Goal: Navigation & Orientation: Find specific page/section

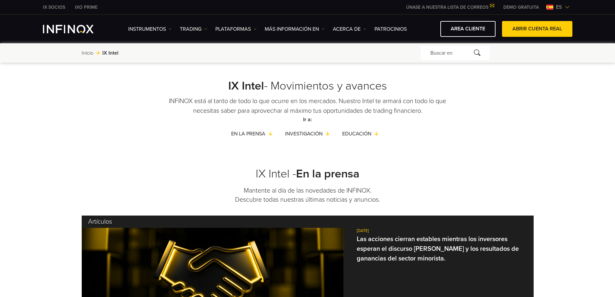
click at [555, 8] on span "es" at bounding box center [559, 7] width 11 height 8
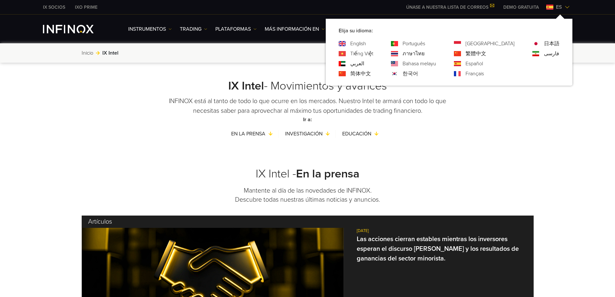
click at [425, 53] on link "ภาษาไทย" at bounding box center [414, 54] width 22 height 8
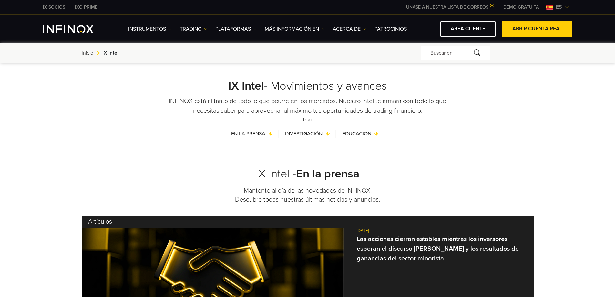
click at [566, 8] on img at bounding box center [567, 7] width 5 height 5
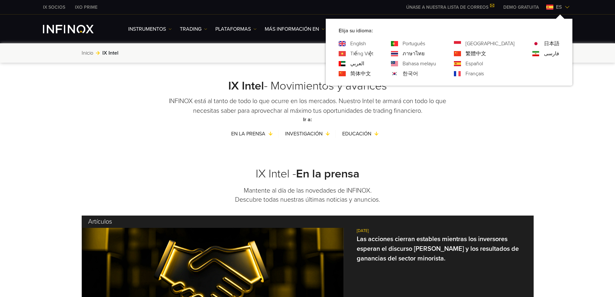
click at [425, 52] on link "ภาษาไทย" at bounding box center [414, 54] width 22 height 8
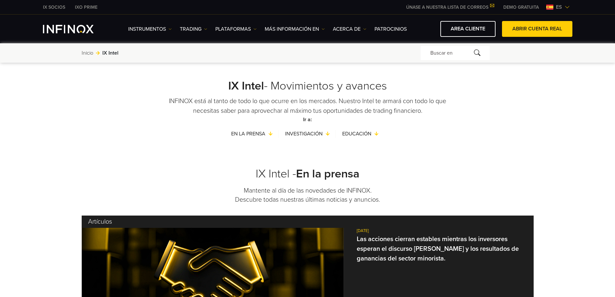
click at [438, 52] on div "Buscar en" at bounding box center [455, 53] width 69 height 14
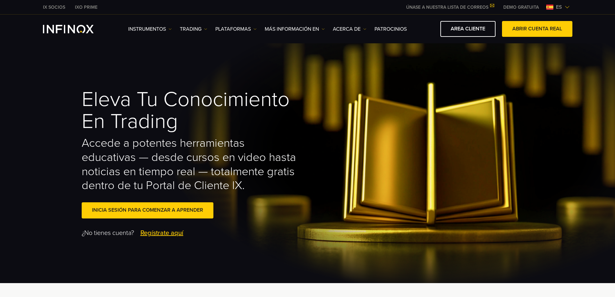
click at [567, 6] on img at bounding box center [567, 7] width 5 height 5
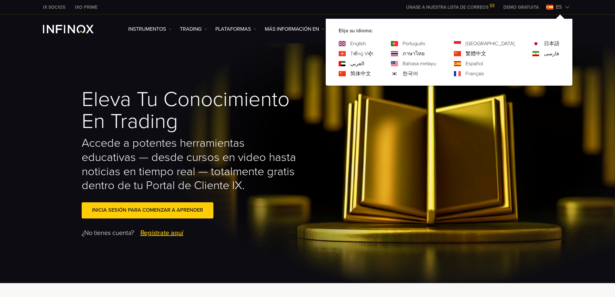
click at [425, 52] on link "ภาษาไทย" at bounding box center [414, 54] width 22 height 8
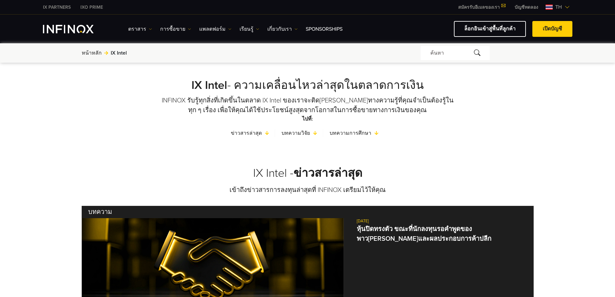
click at [559, 8] on span "th" at bounding box center [559, 7] width 12 height 8
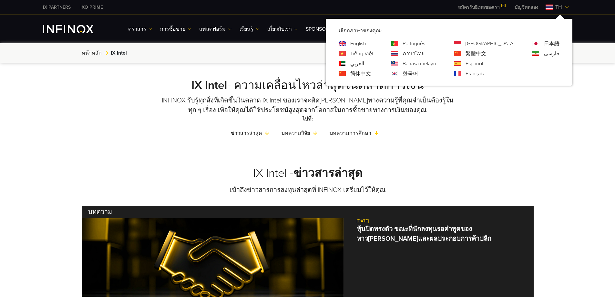
click at [436, 62] on link "Bahasa melayu" at bounding box center [420, 64] width 34 height 8
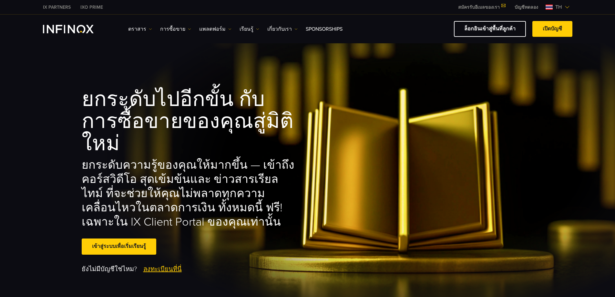
click at [556, 8] on span "th" at bounding box center [559, 7] width 12 height 8
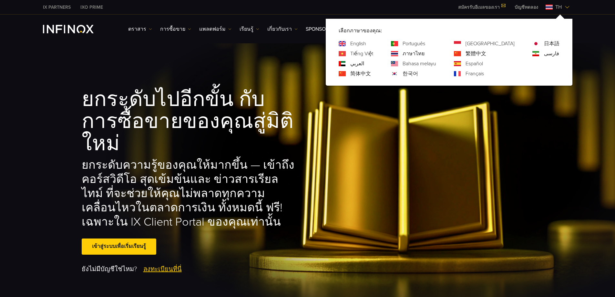
click at [436, 63] on link "Bahasa melayu" at bounding box center [420, 64] width 34 height 8
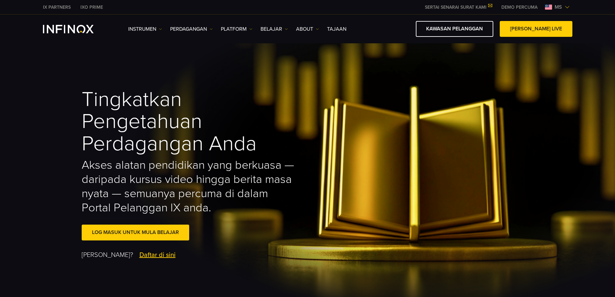
click at [564, 9] on span "ms" at bounding box center [558, 7] width 13 height 8
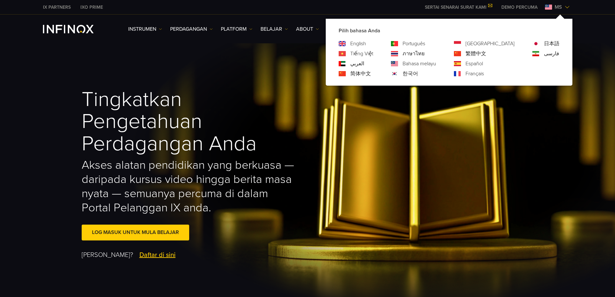
click at [461, 54] on img at bounding box center [457, 53] width 7 height 5
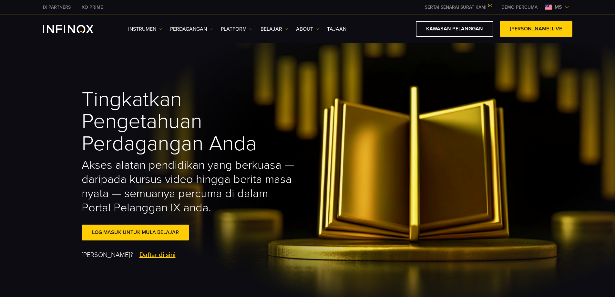
click at [564, 6] on span "ms" at bounding box center [558, 7] width 13 height 8
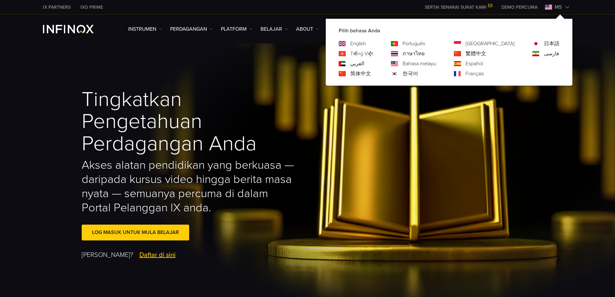
click at [487, 52] on link "繁體中文" at bounding box center [476, 54] width 21 height 8
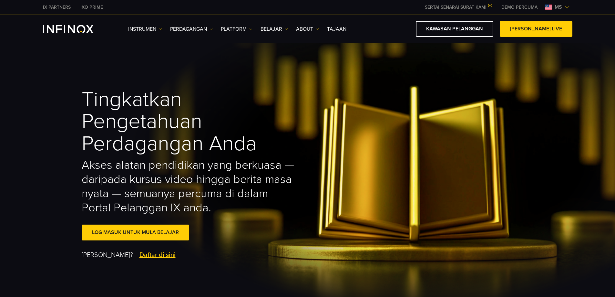
click at [567, 7] on img at bounding box center [567, 7] width 5 height 5
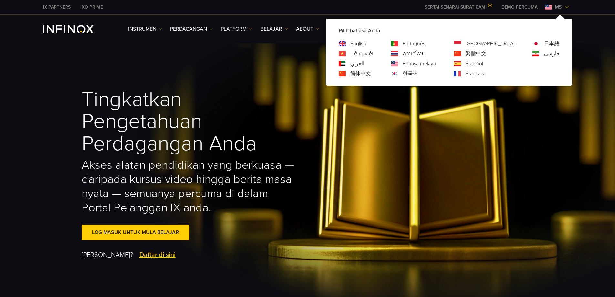
click at [371, 75] on link "简体中文" at bounding box center [361, 74] width 21 height 8
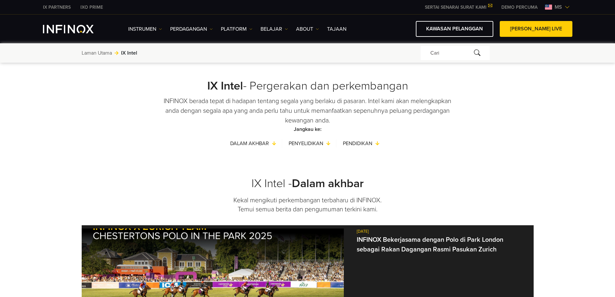
click at [557, 7] on span "ms" at bounding box center [558, 7] width 13 height 8
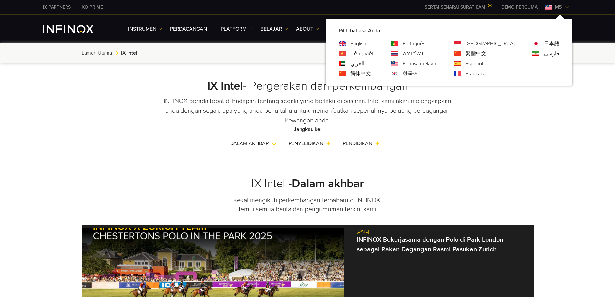
click at [373, 51] on link "Tiếng Việt" at bounding box center [362, 54] width 23 height 8
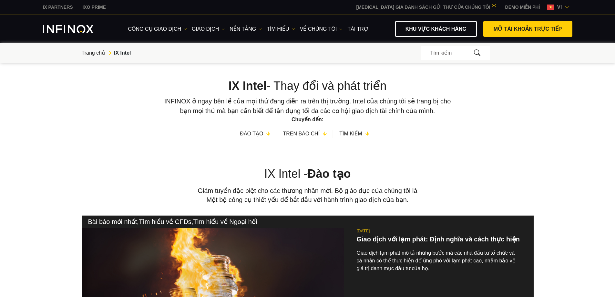
click at [558, 7] on span "vi" at bounding box center [560, 7] width 10 height 8
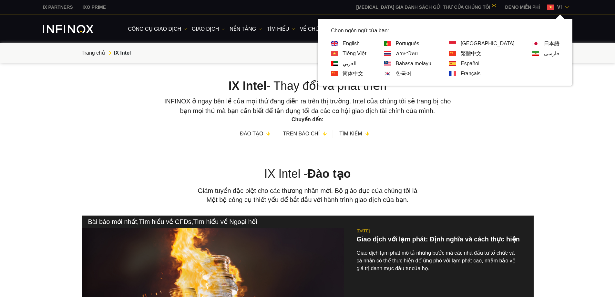
click at [503, 42] on link "[GEOGRAPHIC_DATA]" at bounding box center [488, 44] width 54 height 8
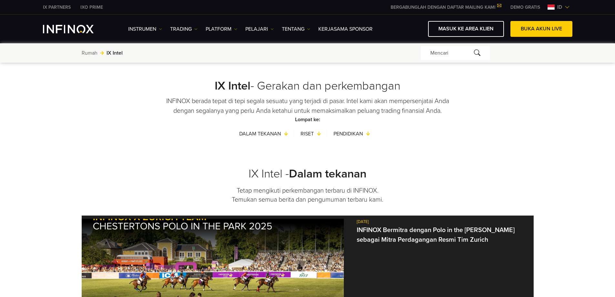
click at [562, 6] on span "id" at bounding box center [560, 7] width 10 height 8
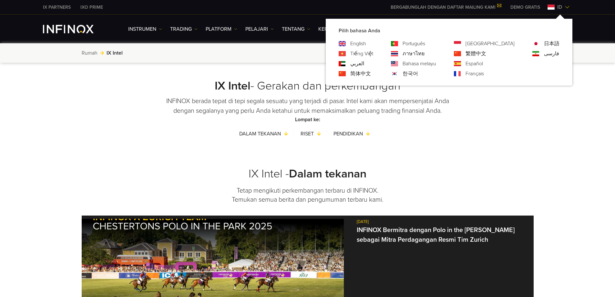
click at [487, 51] on link "繁體中文" at bounding box center [476, 54] width 21 height 8
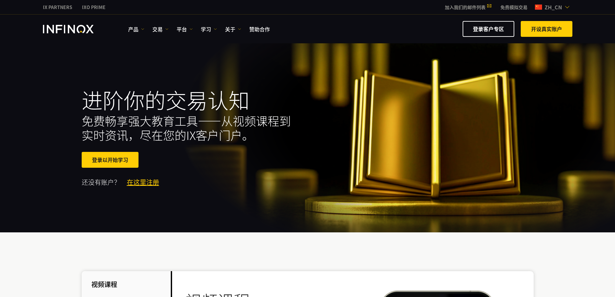
click at [550, 7] on span "zh_cn" at bounding box center [553, 7] width 23 height 8
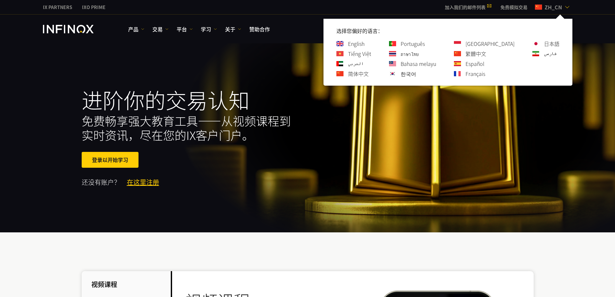
click at [487, 51] on link "繁體中文" at bounding box center [476, 54] width 21 height 8
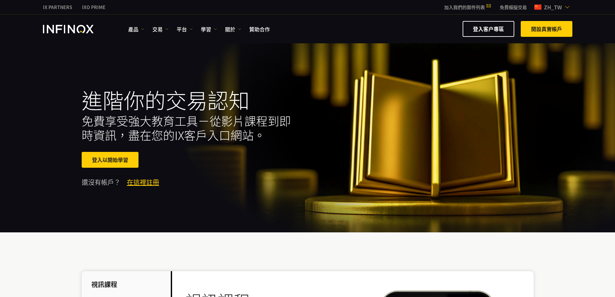
click at [549, 5] on span "zh_tw" at bounding box center [553, 7] width 23 height 8
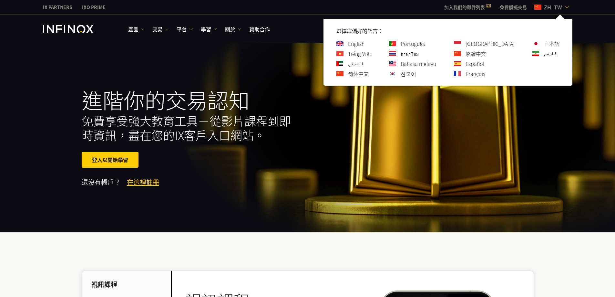
click at [369, 76] on link "简体中文" at bounding box center [358, 74] width 21 height 8
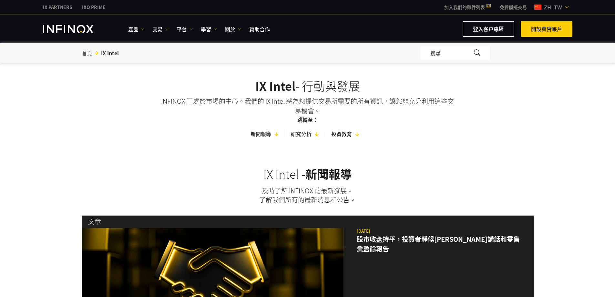
click at [559, 9] on span "zh_tw" at bounding box center [553, 7] width 23 height 8
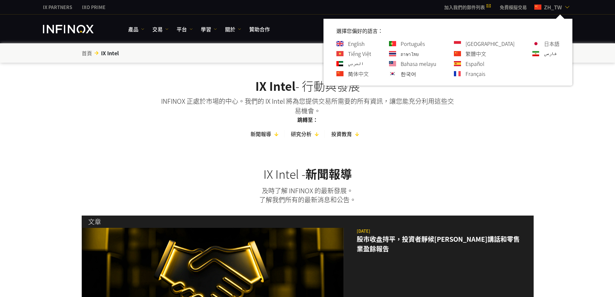
click at [369, 75] on link "简体中文" at bounding box center [358, 74] width 21 height 8
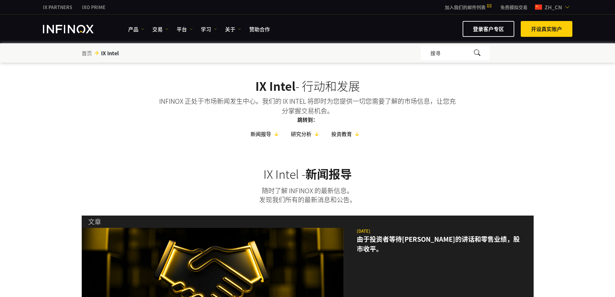
click at [563, 8] on span "zh_cn" at bounding box center [553, 7] width 23 height 8
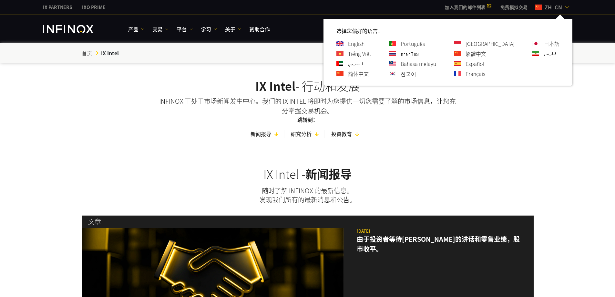
click at [416, 74] on link "한국어" at bounding box center [409, 74] width 16 height 8
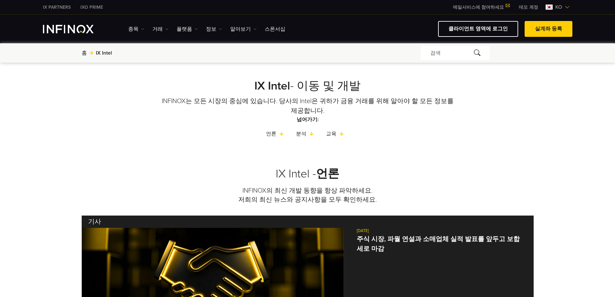
click at [555, 8] on span "ko" at bounding box center [559, 7] width 12 height 8
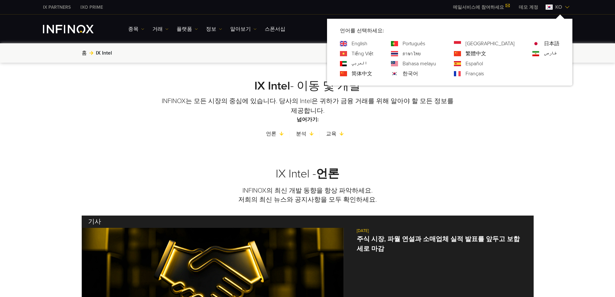
click at [492, 74] on div "Français" at bounding box center [484, 74] width 61 height 8
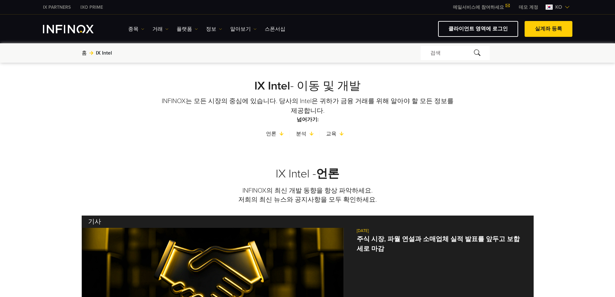
click at [550, 7] on img at bounding box center [549, 7] width 7 height 5
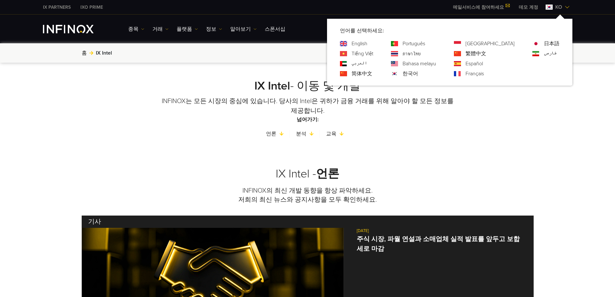
click at [484, 73] on link "Français" at bounding box center [475, 74] width 18 height 8
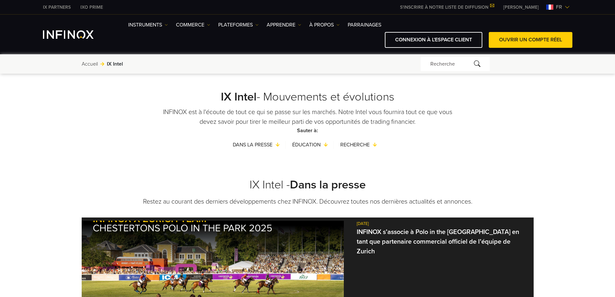
click at [561, 6] on span "fr" at bounding box center [559, 7] width 11 height 8
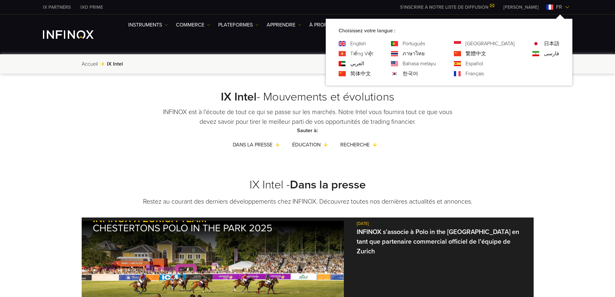
click at [553, 45] on link "日本語" at bounding box center [552, 44] width 16 height 8
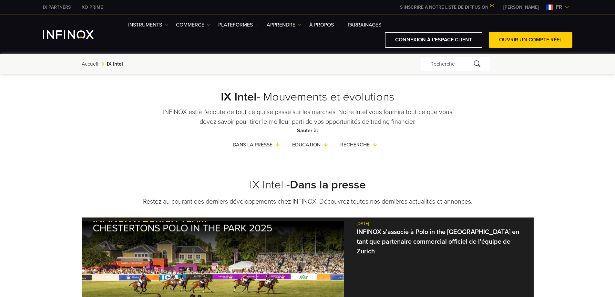
click at [560, 8] on span "fr" at bounding box center [559, 7] width 11 height 8
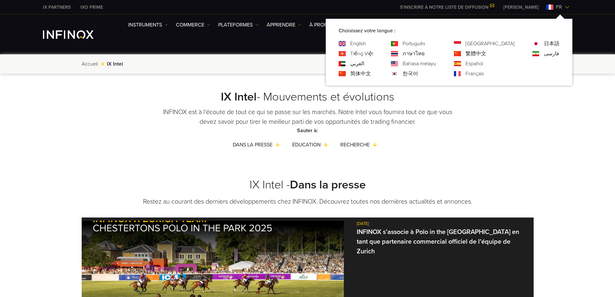
click at [551, 46] on link "日本語" at bounding box center [552, 44] width 16 height 8
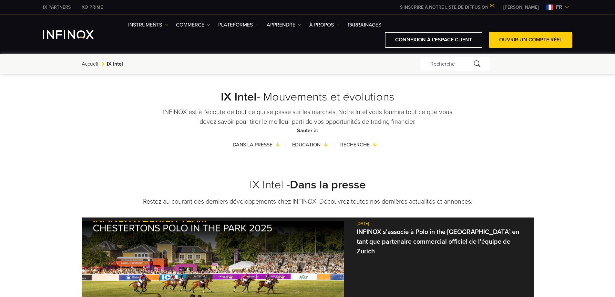
click at [551, 46] on link "OUVRIR UN COMPTE RÉEL" at bounding box center [531, 40] width 84 height 16
click at [562, 8] on span "fr" at bounding box center [559, 7] width 11 height 8
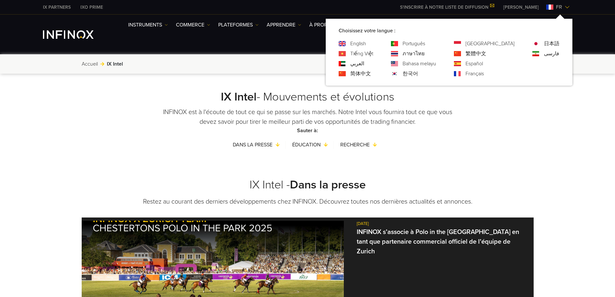
click at [554, 43] on link "日本語" at bounding box center [552, 44] width 16 height 8
